Goal: Task Accomplishment & Management: Use online tool/utility

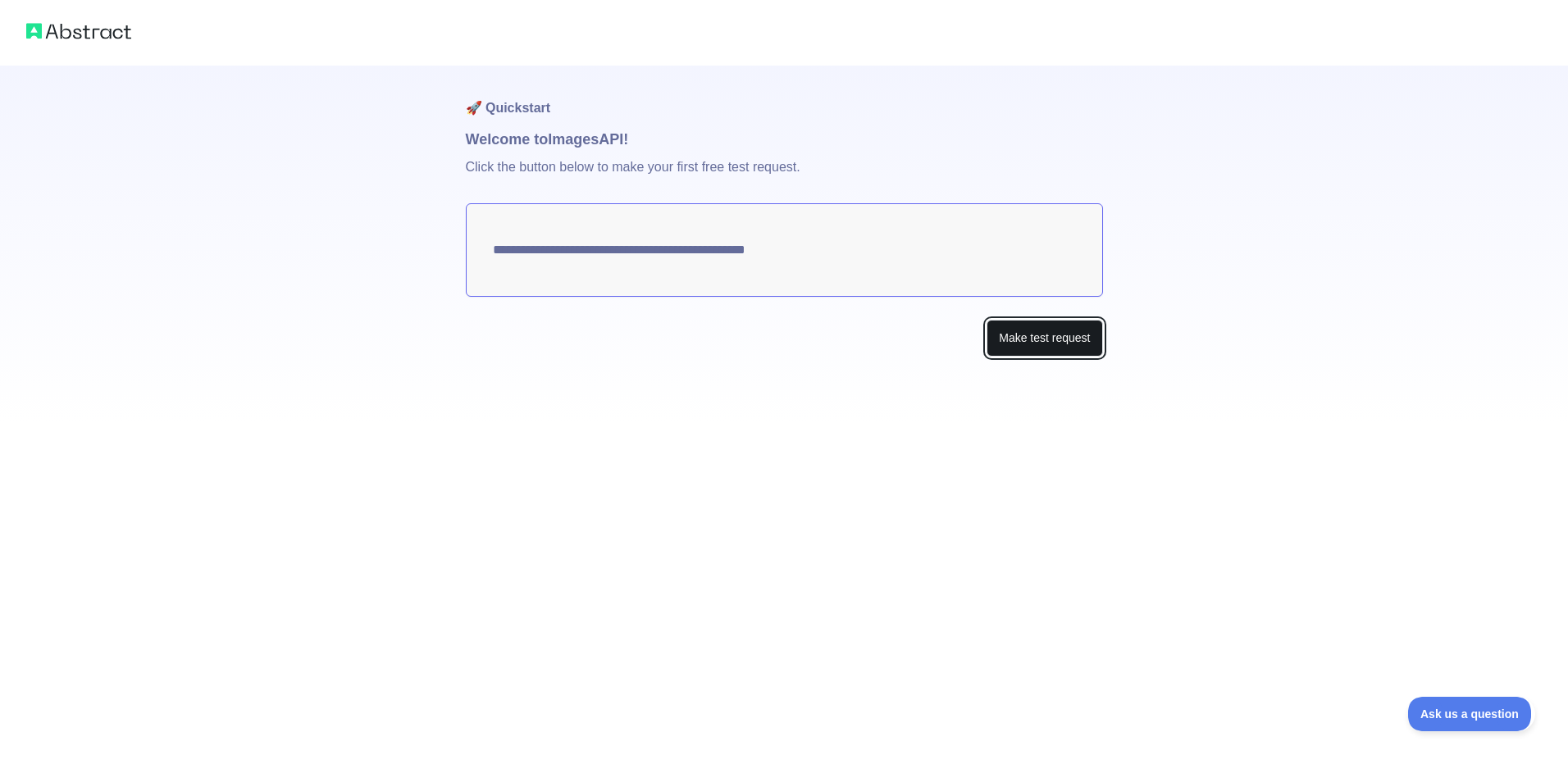
click at [1014, 342] on button "Make test request" at bounding box center [1045, 338] width 116 height 36
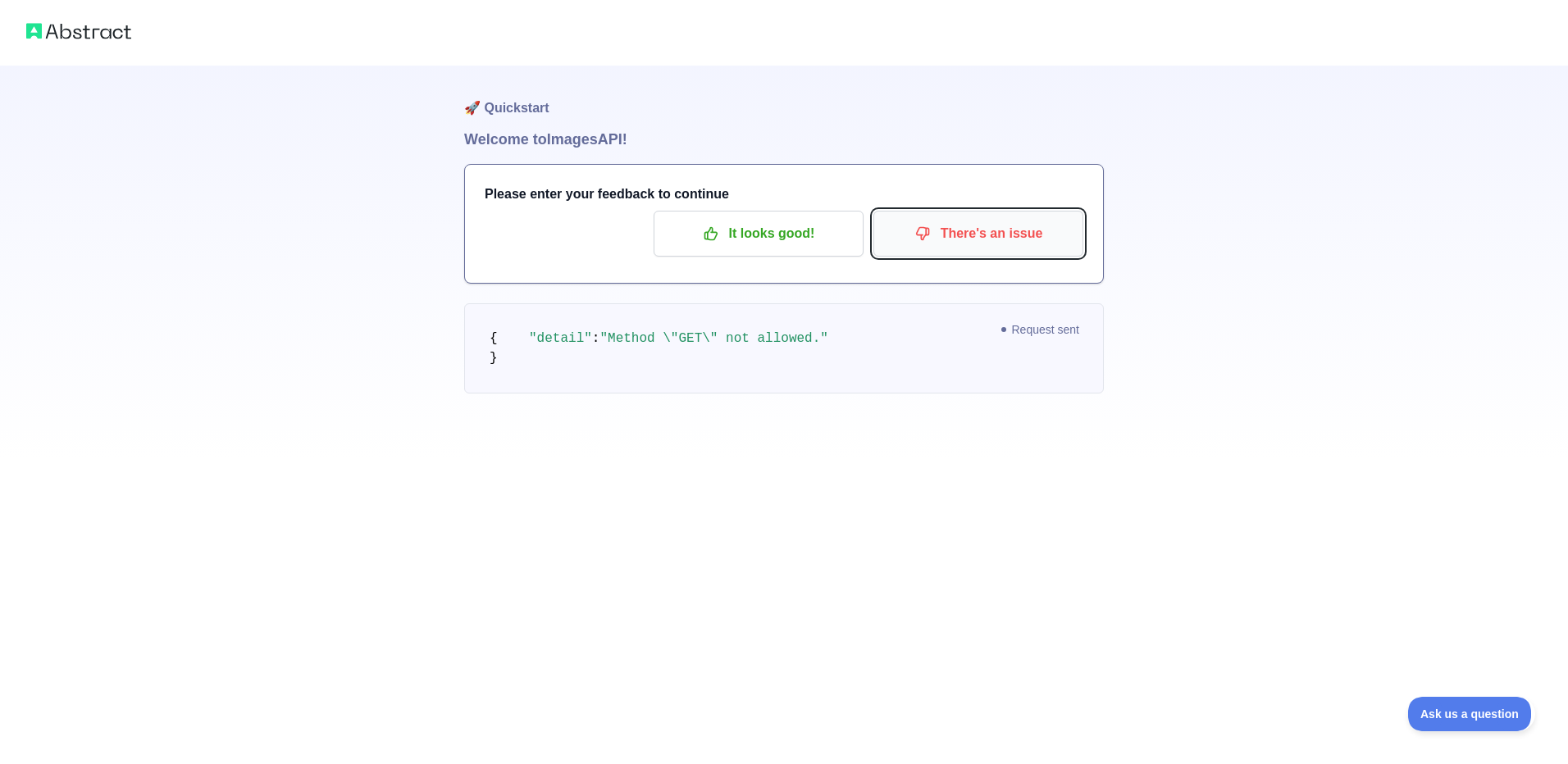
click at [998, 227] on p "There's an issue" at bounding box center [979, 233] width 185 height 28
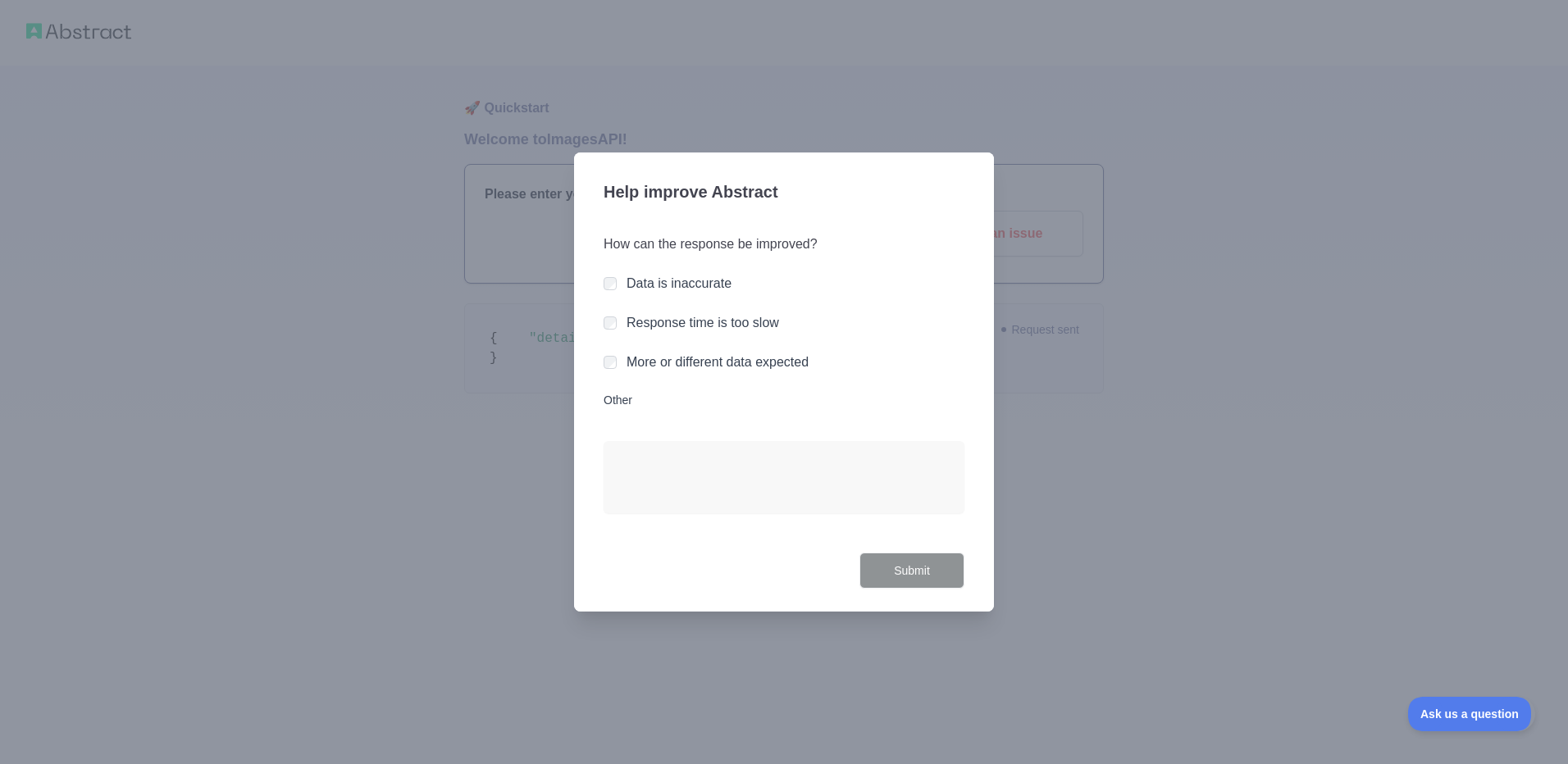
click at [1229, 302] on div at bounding box center [784, 382] width 1568 height 764
click at [634, 511] on textarea "Other" at bounding box center [784, 477] width 361 height 72
click at [489, 500] on div at bounding box center [784, 382] width 1568 height 764
click at [382, 479] on div at bounding box center [784, 382] width 1568 height 764
click at [360, 202] on div at bounding box center [784, 382] width 1568 height 764
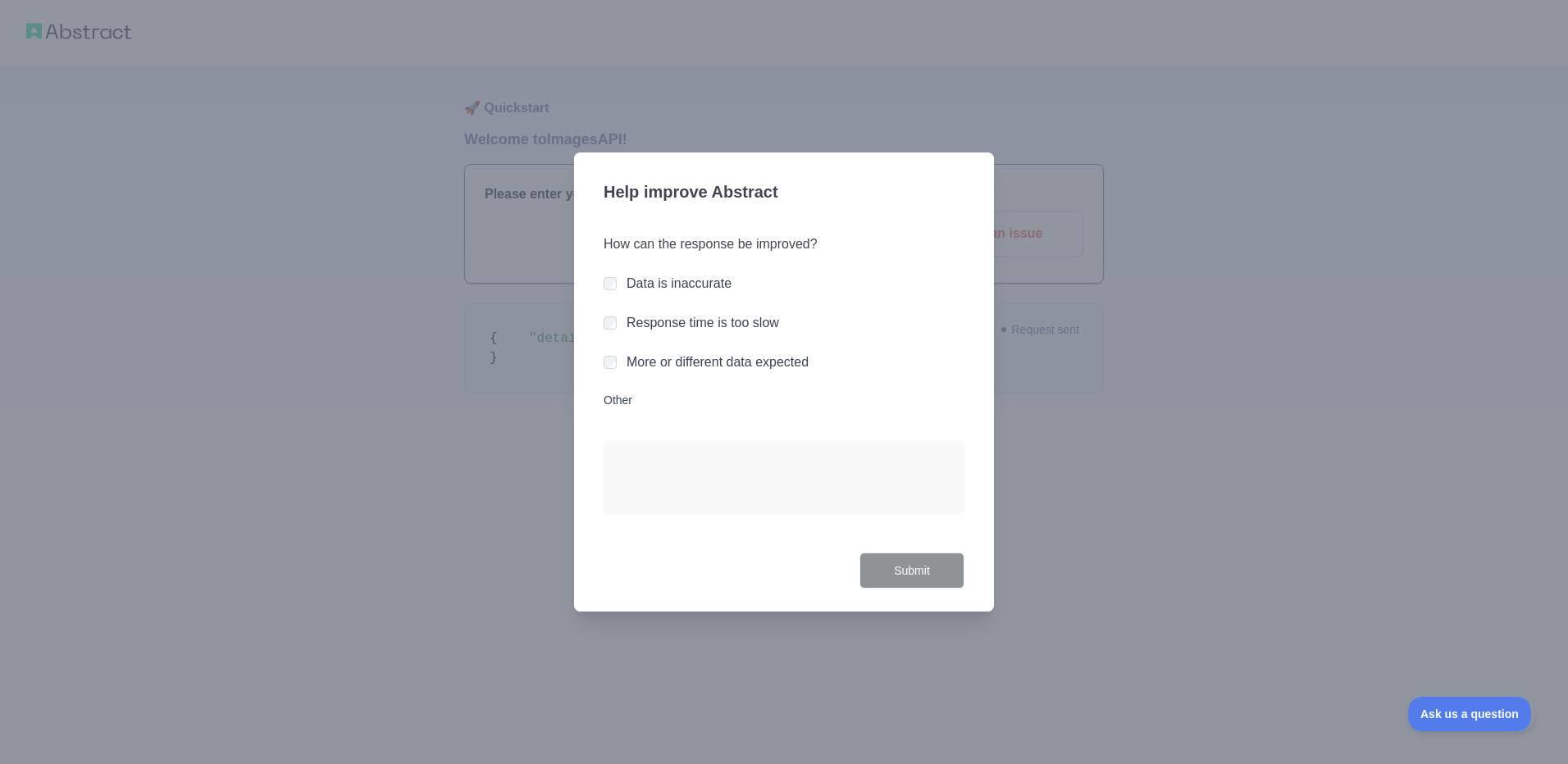
click at [360, 201] on div at bounding box center [784, 382] width 1568 height 764
click at [909, 567] on button "Submit" at bounding box center [912, 570] width 105 height 36
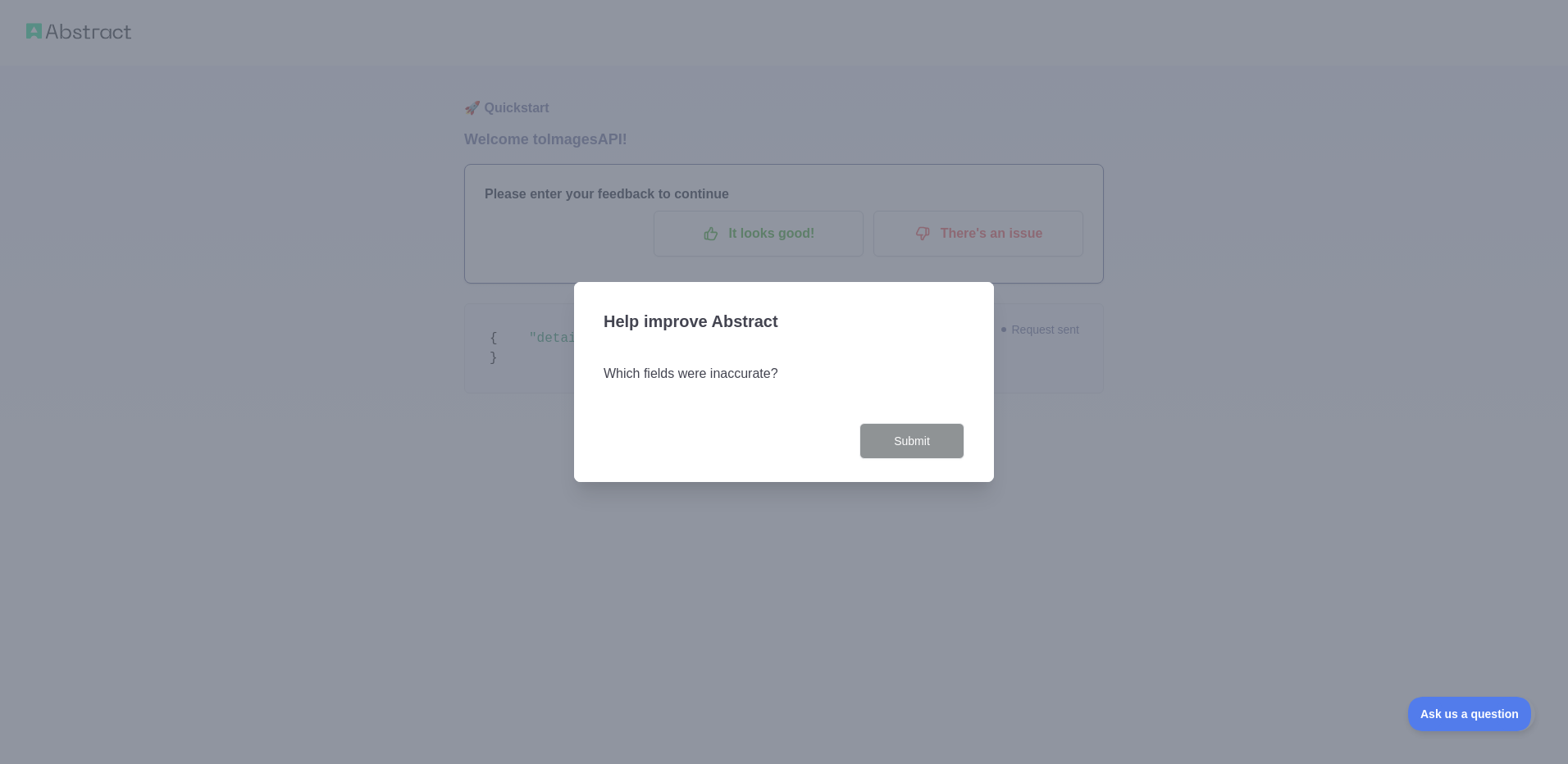
click at [715, 372] on h3 "Which fields were inaccurate?" at bounding box center [784, 374] width 361 height 20
click at [540, 336] on div at bounding box center [784, 382] width 1568 height 764
click at [530, 374] on div at bounding box center [784, 382] width 1568 height 764
drag, startPoint x: 680, startPoint y: 367, endPoint x: 725, endPoint y: 370, distance: 45.1
click at [685, 367] on h3 "Which fields were inaccurate?" at bounding box center [784, 374] width 361 height 20
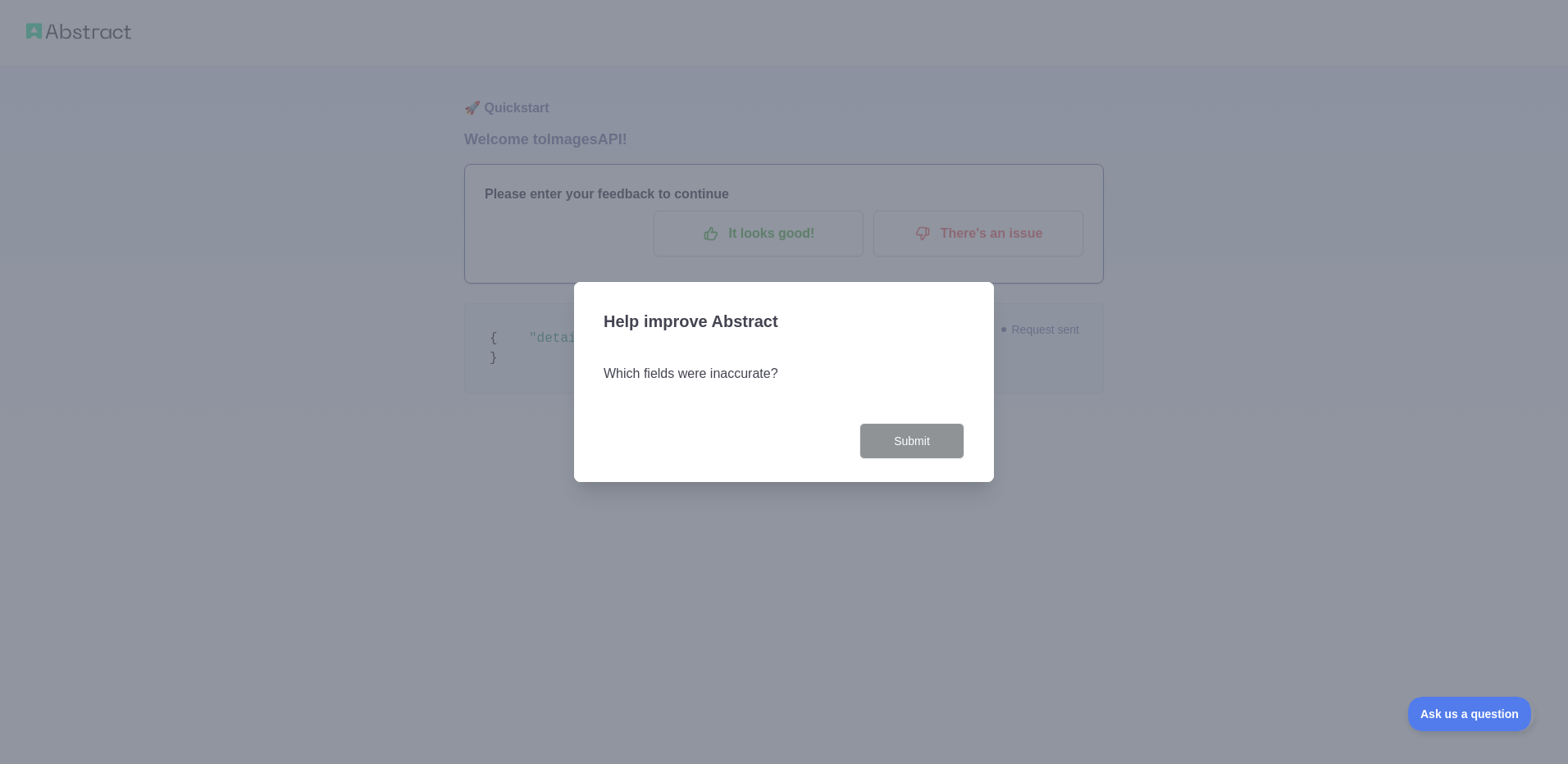
click at [753, 348] on div "Which fields were inaccurate?" at bounding box center [784, 383] width 361 height 78
click at [753, 349] on div "Which fields were inaccurate?" at bounding box center [784, 383] width 361 height 78
drag, startPoint x: 753, startPoint y: 350, endPoint x: 753, endPoint y: 398, distance: 48.0
click at [753, 398] on div "Which fields were inaccurate?" at bounding box center [784, 383] width 361 height 78
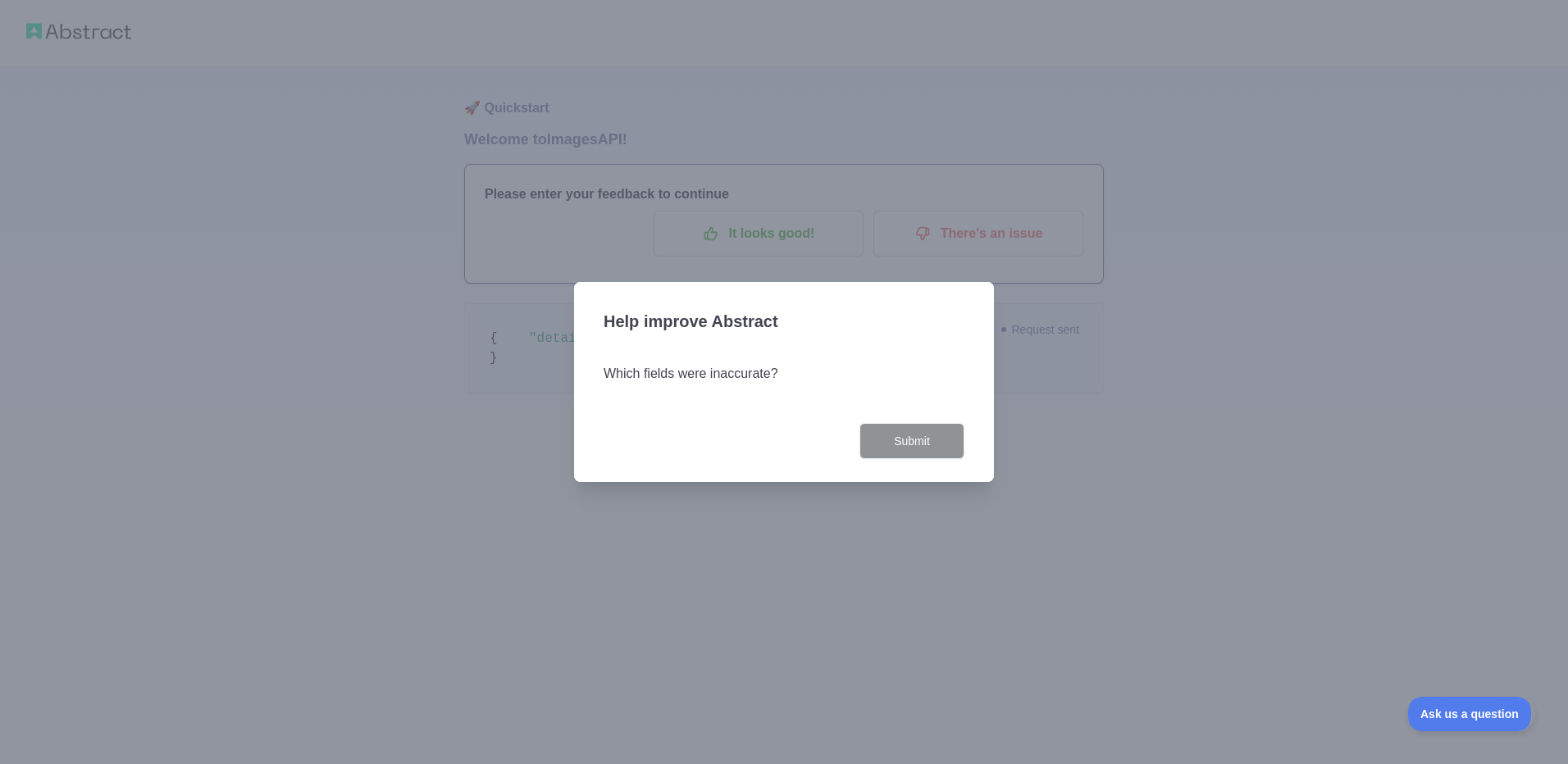
click at [1180, 446] on div at bounding box center [784, 382] width 1568 height 764
drag, startPoint x: 1182, startPoint y: 444, endPoint x: 1168, endPoint y: 449, distance: 14.9
click at [1181, 444] on div at bounding box center [784, 382] width 1568 height 764
click at [769, 325] on h3 "Help improve Abstract" at bounding box center [784, 323] width 361 height 43
click at [764, 324] on h3 "Help improve Abstract" at bounding box center [784, 323] width 361 height 43
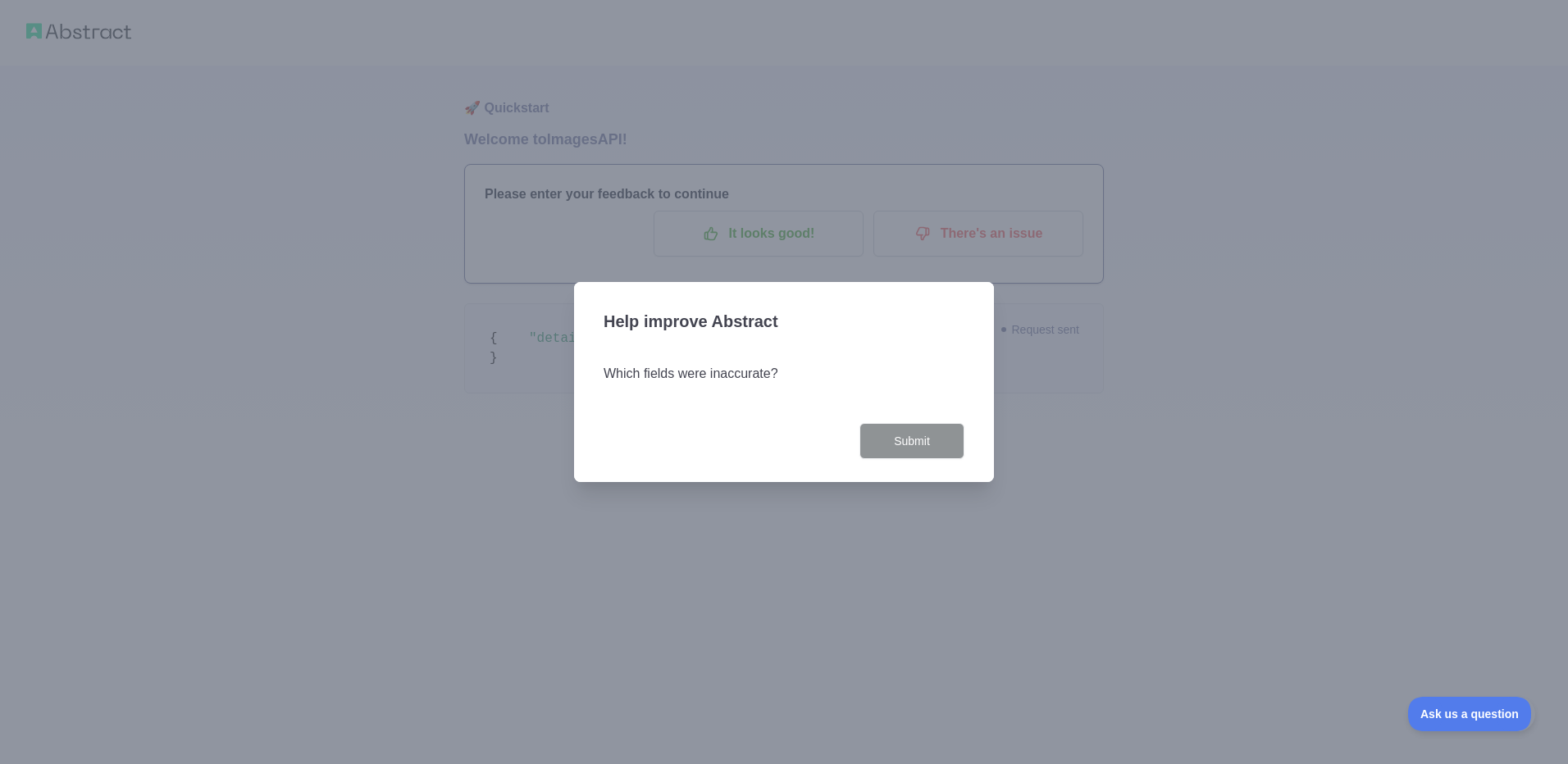
click at [775, 393] on div "Which fields were inaccurate?" at bounding box center [784, 383] width 361 height 78
click at [762, 429] on div "Submit" at bounding box center [784, 441] width 361 height 36
click at [635, 414] on div "Which fields were inaccurate?" at bounding box center [784, 383] width 361 height 78
click at [634, 413] on div "Which fields were inaccurate?" at bounding box center [784, 383] width 361 height 78
drag, startPoint x: 634, startPoint y: 413, endPoint x: 603, endPoint y: 400, distance: 33.6
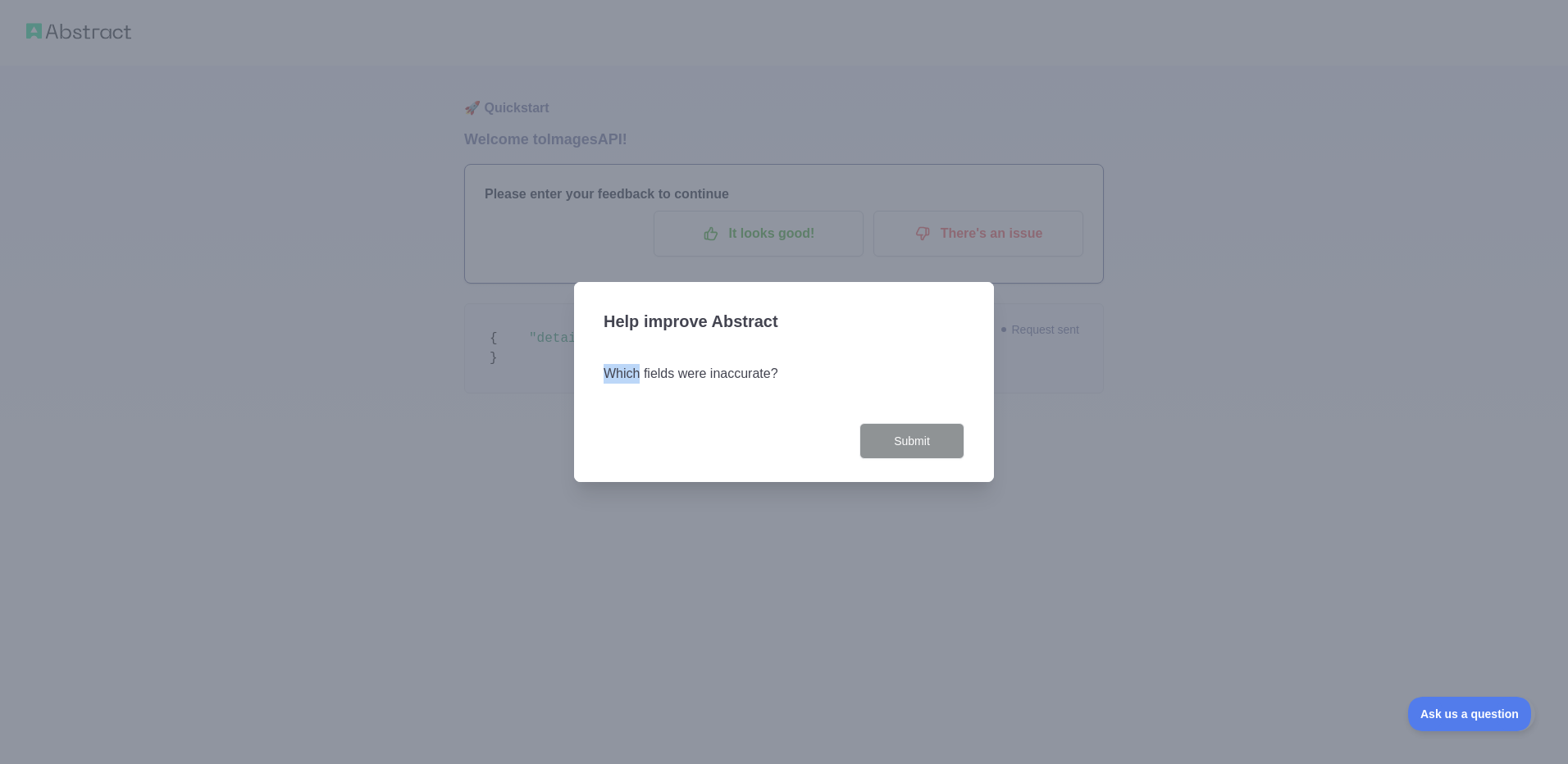
click at [603, 400] on div "Help improve Abstract Which fields were inaccurate? Submit" at bounding box center [784, 382] width 420 height 201
click at [675, 393] on div "Which fields were inaccurate?" at bounding box center [784, 383] width 361 height 78
click at [757, 396] on div "Which fields were inaccurate?" at bounding box center [784, 383] width 361 height 78
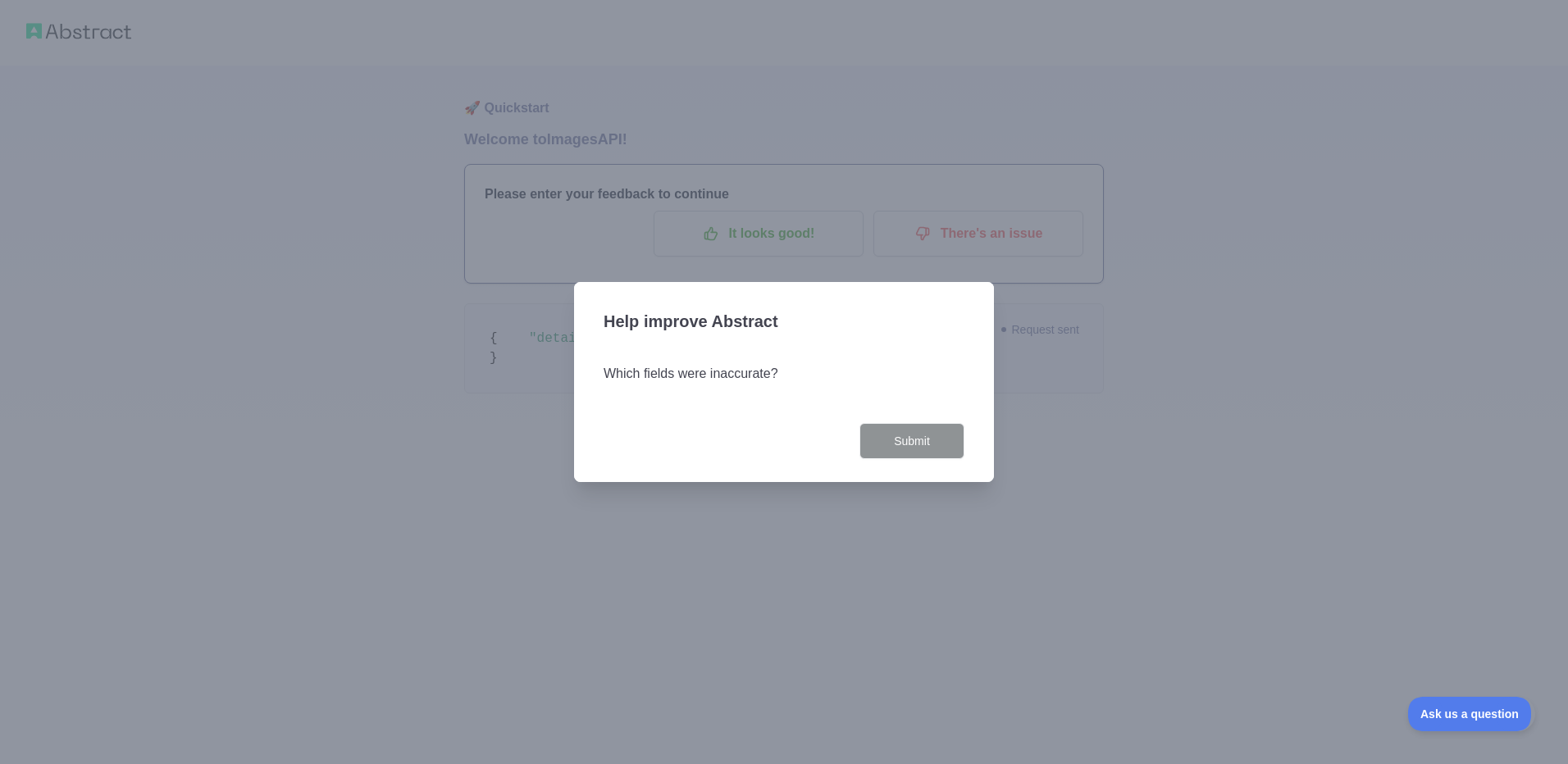
click at [594, 215] on div at bounding box center [784, 382] width 1568 height 764
click at [393, 210] on div at bounding box center [784, 382] width 1568 height 764
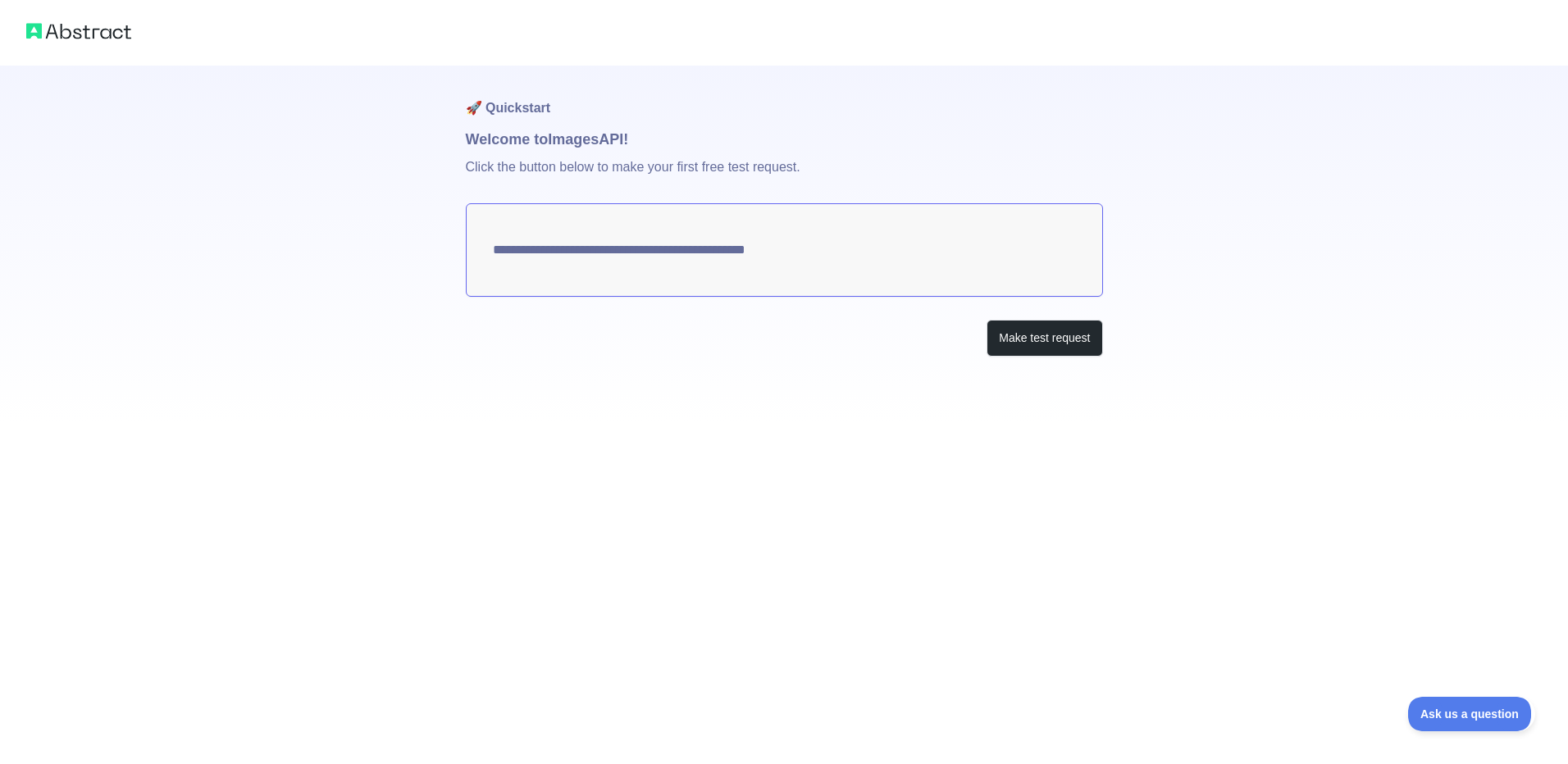
click at [818, 258] on textarea "**********" at bounding box center [785, 250] width 637 height 93
click at [799, 252] on textarea "**********" at bounding box center [785, 250] width 637 height 93
click at [698, 154] on p "Click the button below to make your first free test request." at bounding box center [785, 177] width 637 height 52
click at [1040, 336] on button "Make test request" at bounding box center [1045, 338] width 116 height 36
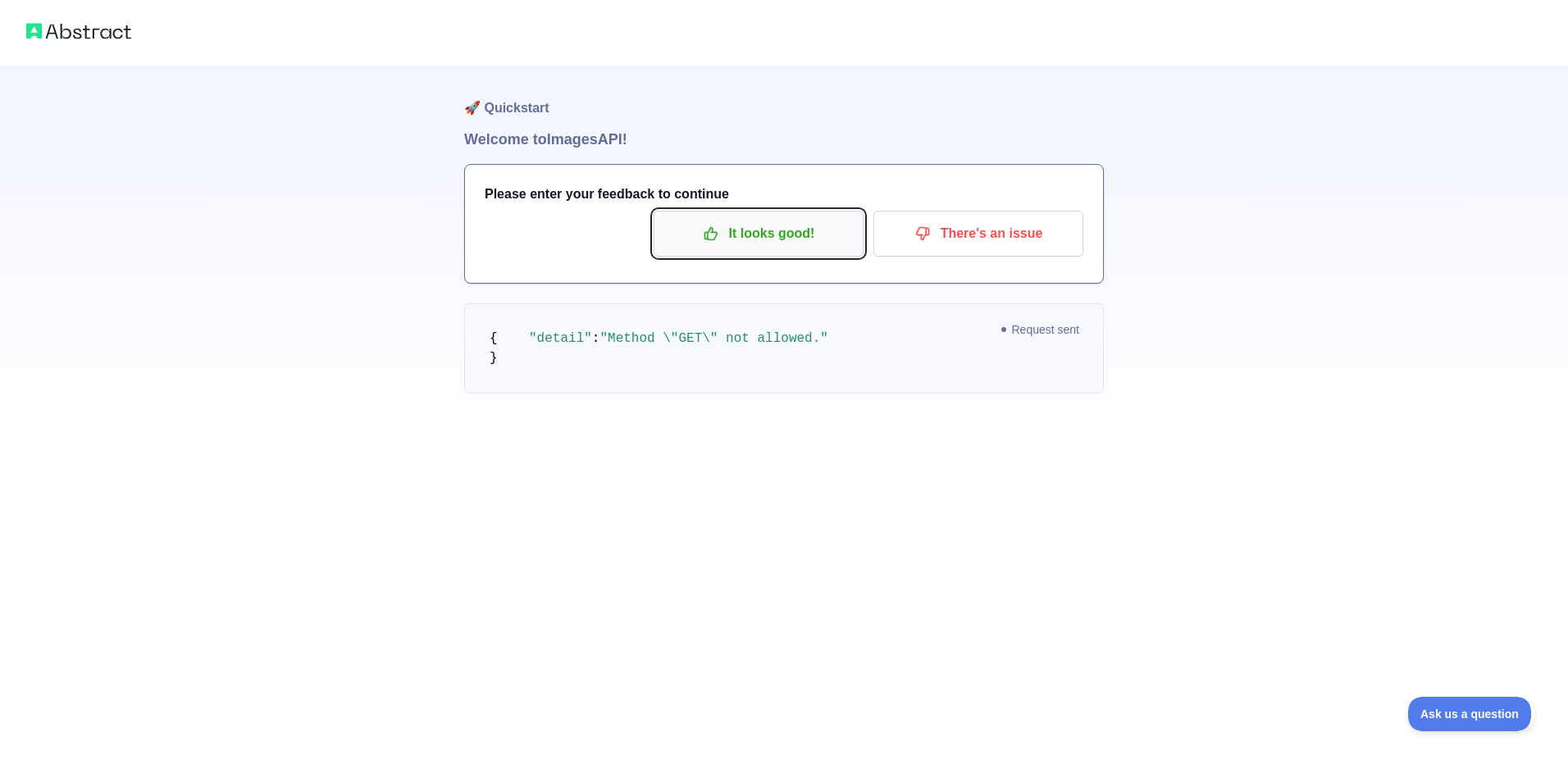
click at [771, 222] on p "It looks good!" at bounding box center [759, 233] width 185 height 28
